Goal: Find specific fact: Find specific fact

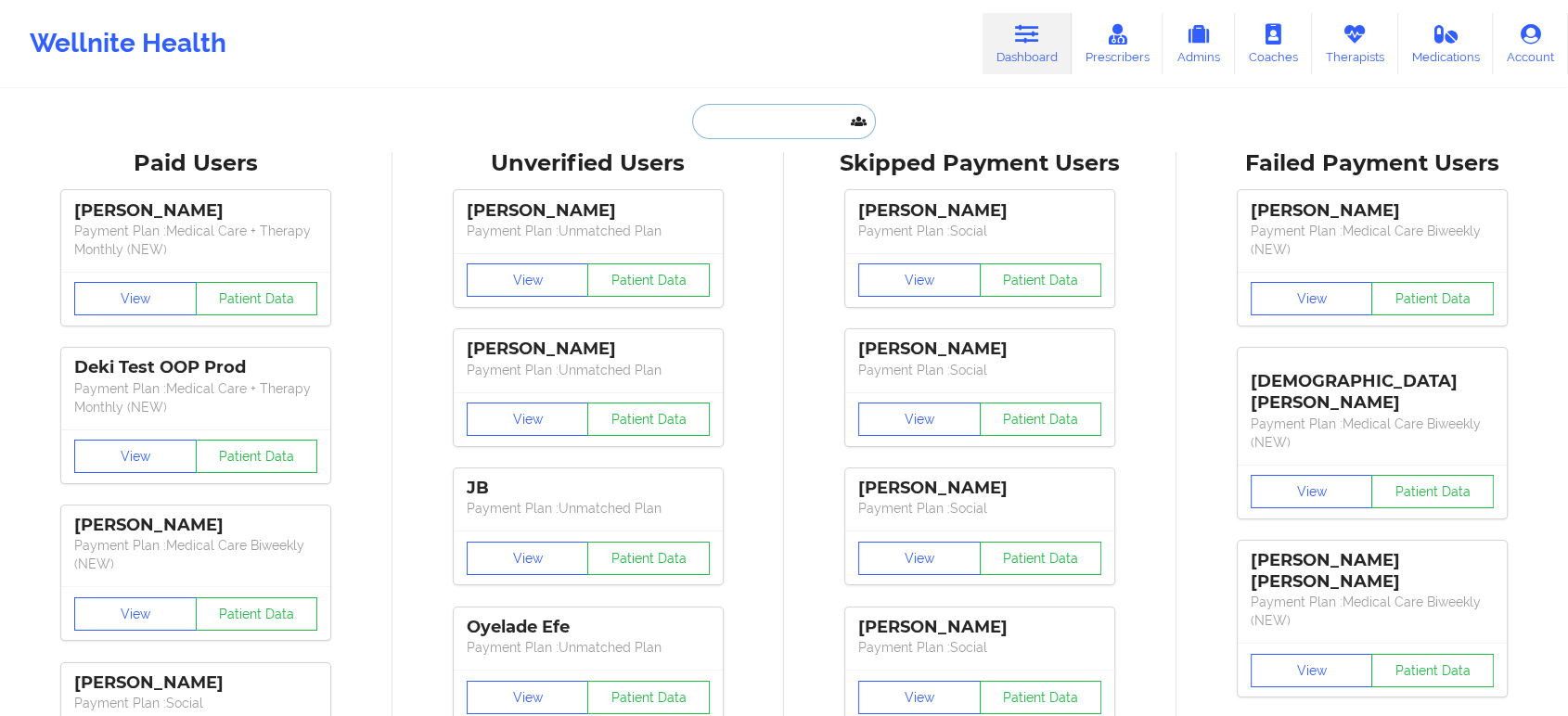
click at [777, 122] on input "text" at bounding box center [784, 122] width 184 height 36
paste input "[PERSON_NAME]"
type input "[PERSON_NAME]"
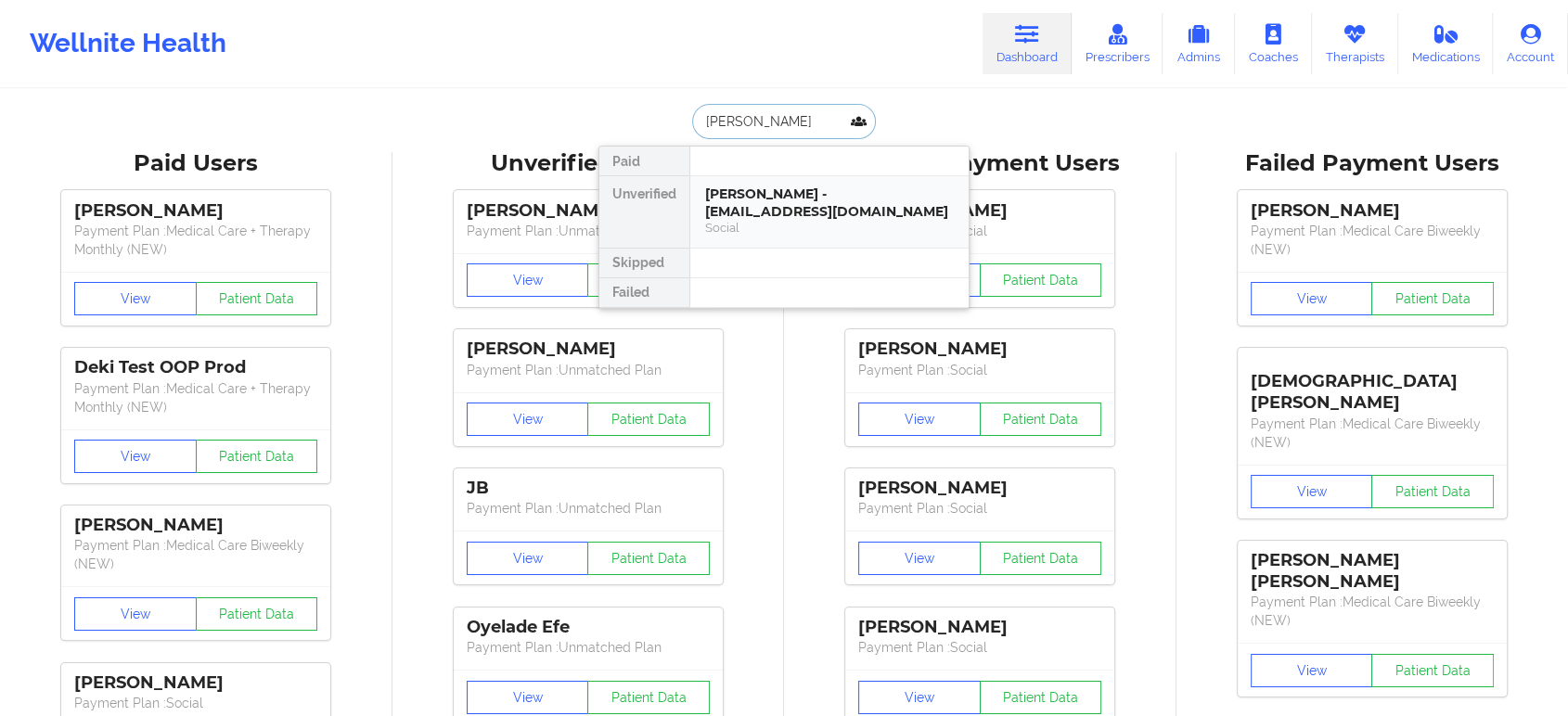
click at [823, 191] on div "[PERSON_NAME] - [EMAIL_ADDRESS][DOMAIN_NAME]" at bounding box center [829, 203] width 249 height 35
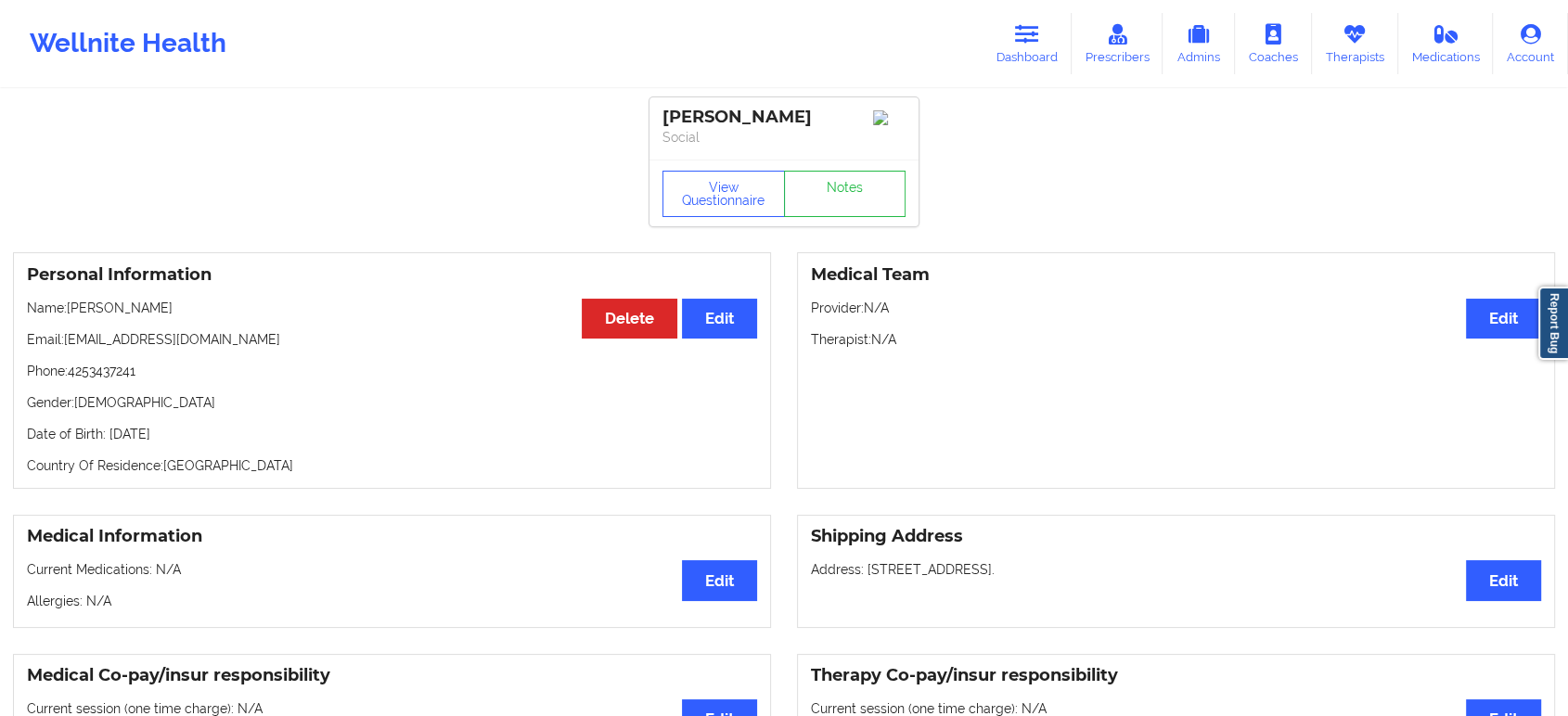
click at [97, 377] on p "Phone: [PHONE_NUMBER]" at bounding box center [392, 371] width 731 height 19
copy p "4253437241"
drag, startPoint x: 223, startPoint y: 306, endPoint x: 69, endPoint y: 310, distance: 154.1
click at [69, 310] on p "Name: [PERSON_NAME]" at bounding box center [392, 308] width 731 height 19
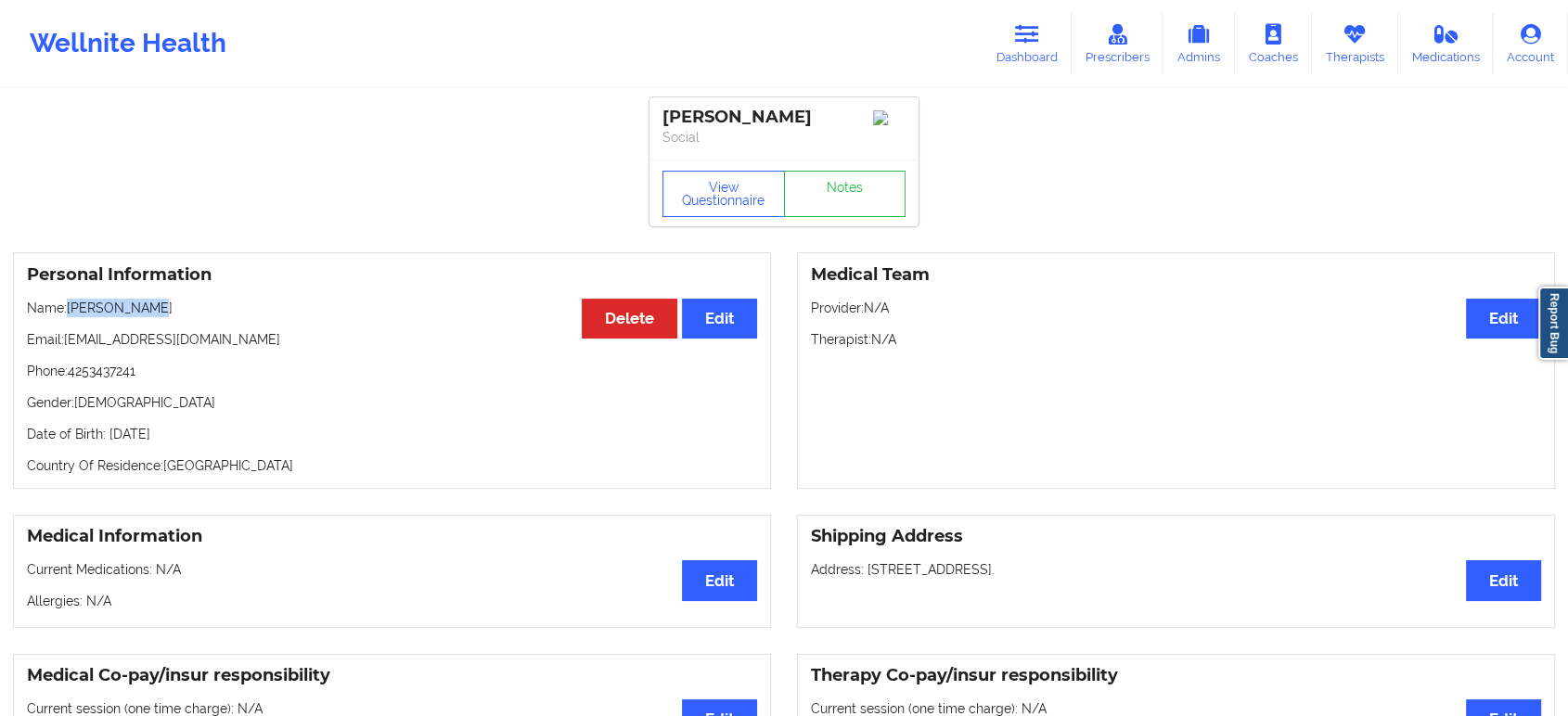
copy p "[PERSON_NAME]"
